Goal: Book appointment/travel/reservation

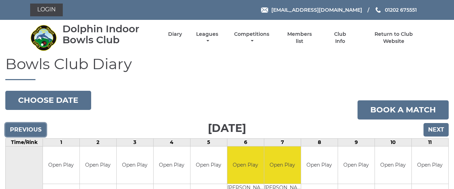
click at [35, 131] on input "Previous" at bounding box center [25, 129] width 41 height 13
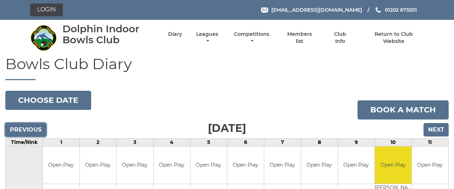
click at [35, 131] on input "Previous" at bounding box center [25, 129] width 41 height 13
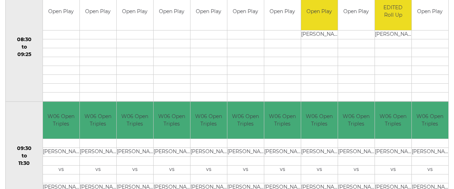
scroll to position [172, 0]
